Goal: Information Seeking & Learning: Find specific fact

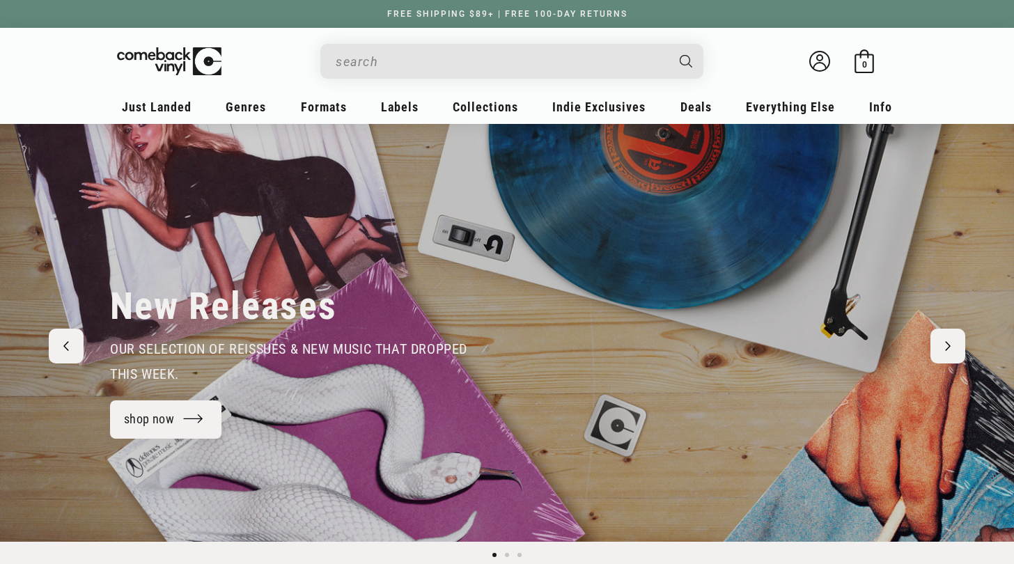
drag, startPoint x: 396, startPoint y: 42, endPoint x: 391, endPoint y: 49, distance: 8.9
click at [394, 45] on div "Welcome back Bag 0 0 items" at bounding box center [507, 65] width 780 height 46
click at [387, 62] on input "When autocomplete results are available use up and down arrows to review and en…" at bounding box center [501, 61] width 330 height 29
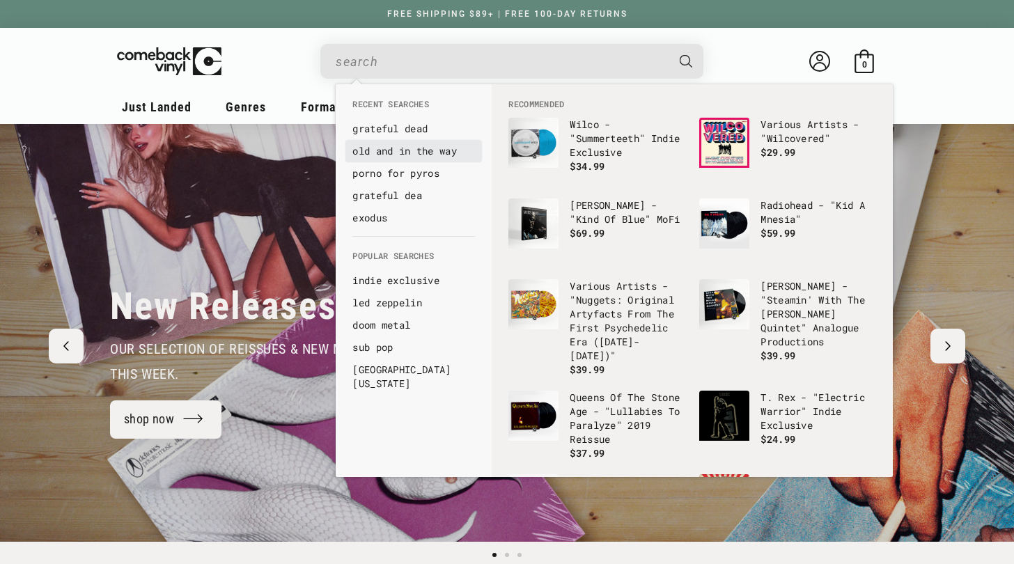
click at [415, 156] on link "old and in the way" at bounding box center [414, 151] width 123 height 14
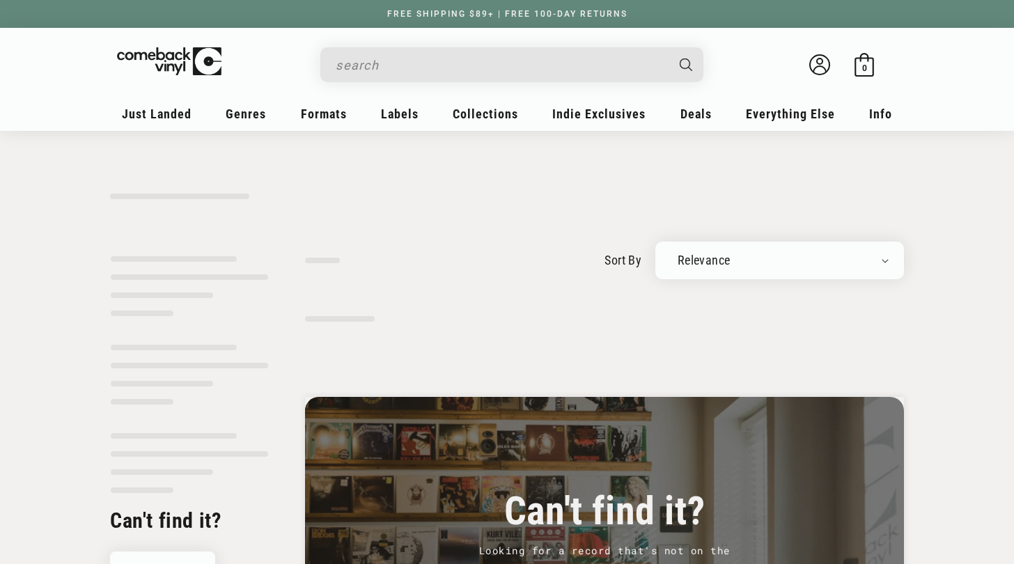
type input "old and in the way"
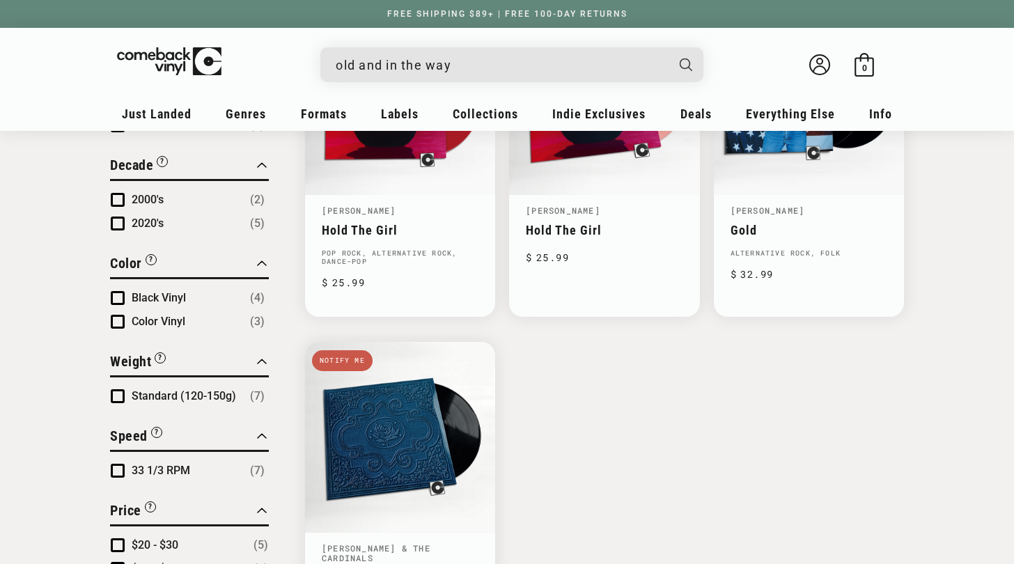
scroll to position [628, 0]
